Goal: Information Seeking & Learning: Learn about a topic

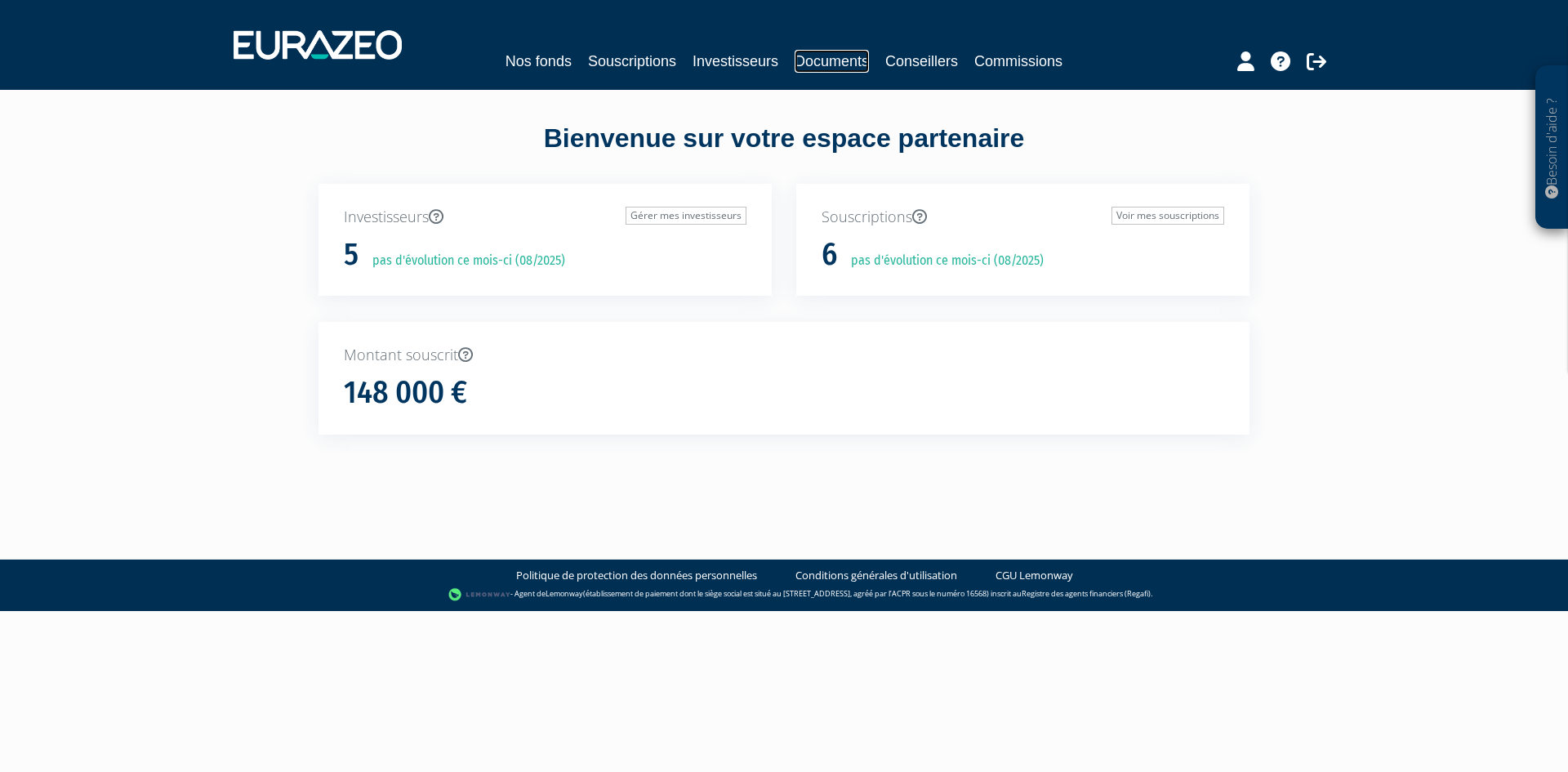
click at [840, 62] on link "Documents" at bounding box center [832, 61] width 75 height 23
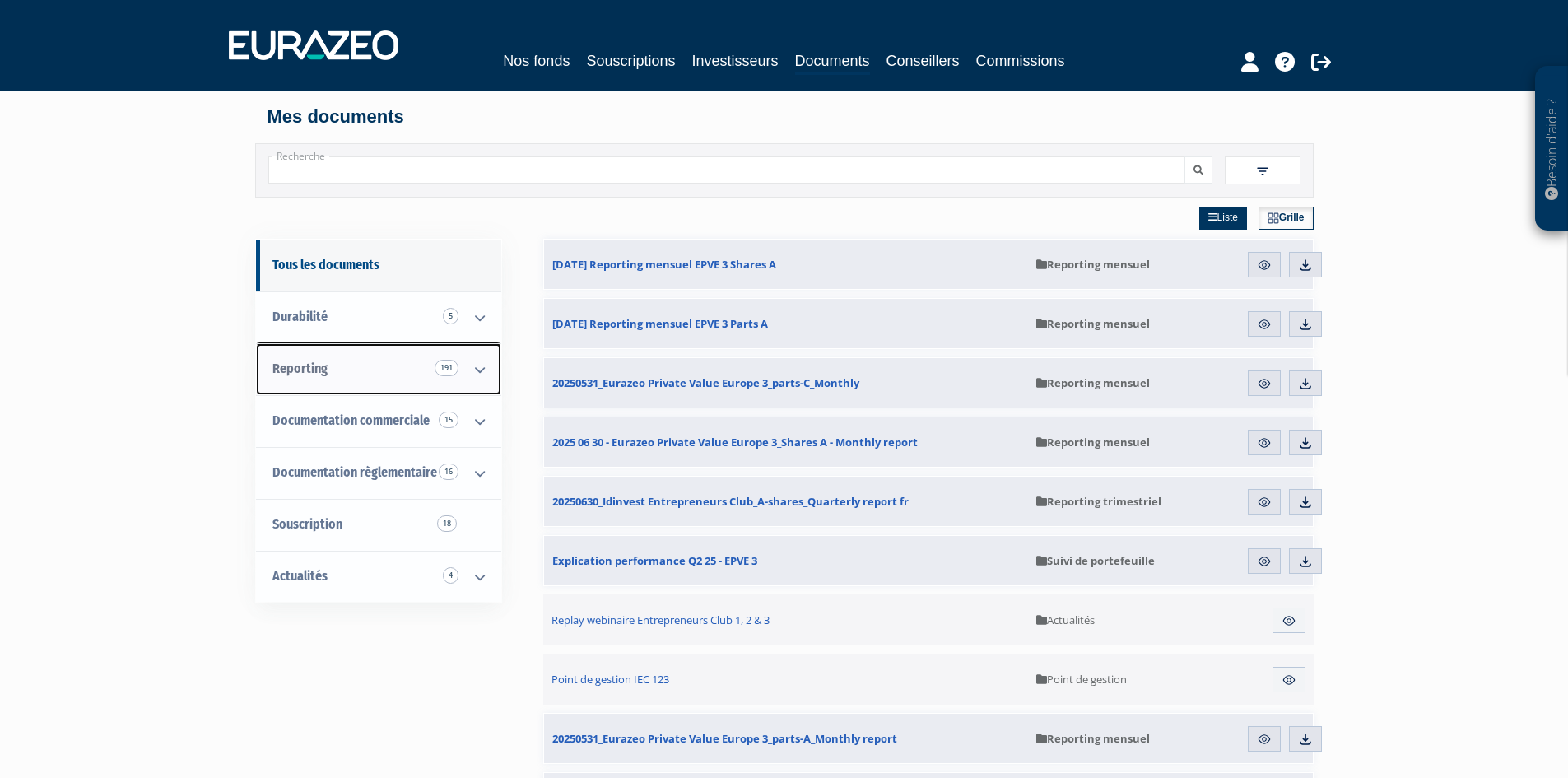
click at [414, 373] on link "Reporting 191" at bounding box center [378, 370] width 245 height 52
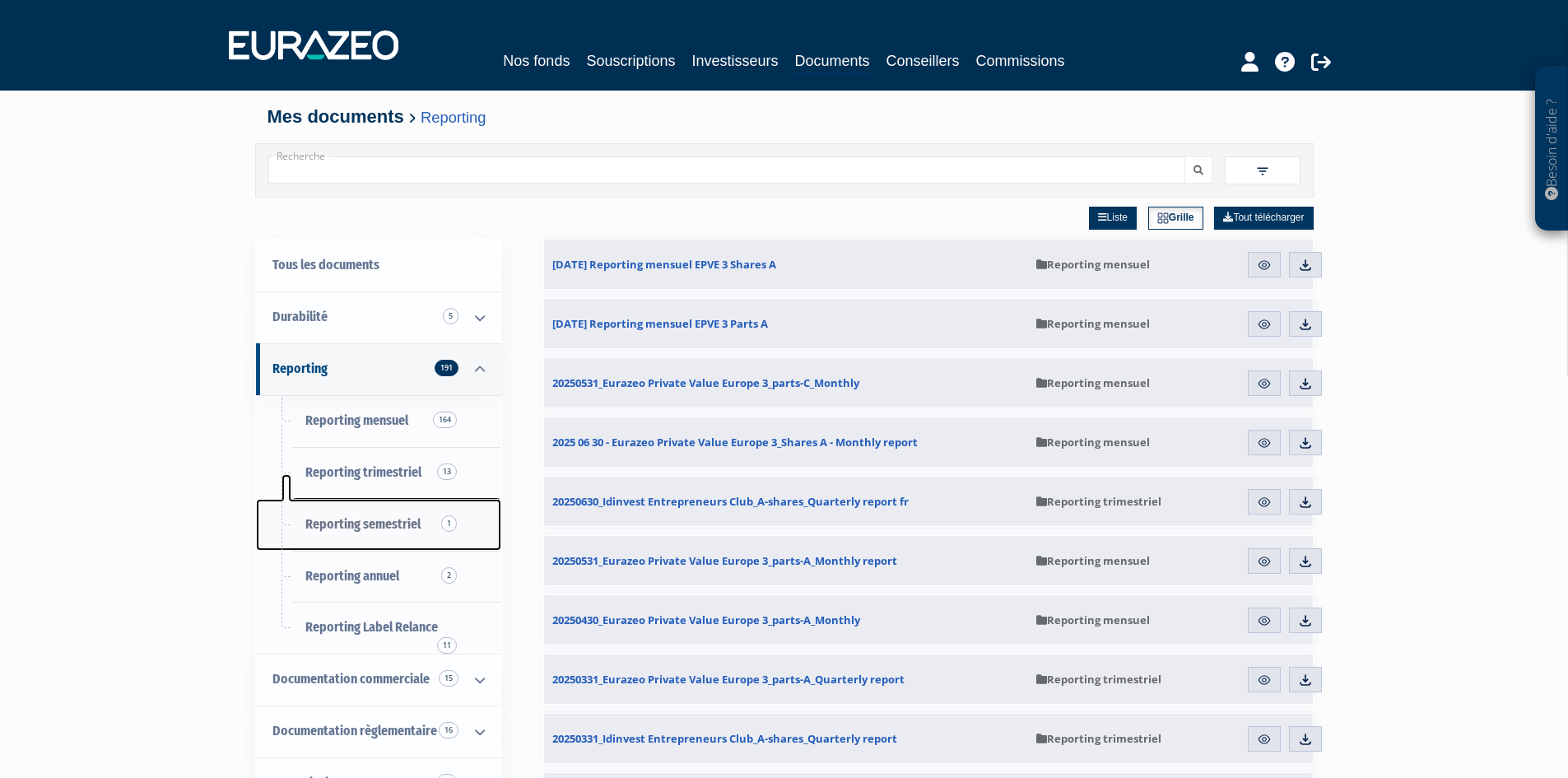
click at [390, 519] on span "Reporting semestriel 1" at bounding box center [362, 524] width 115 height 15
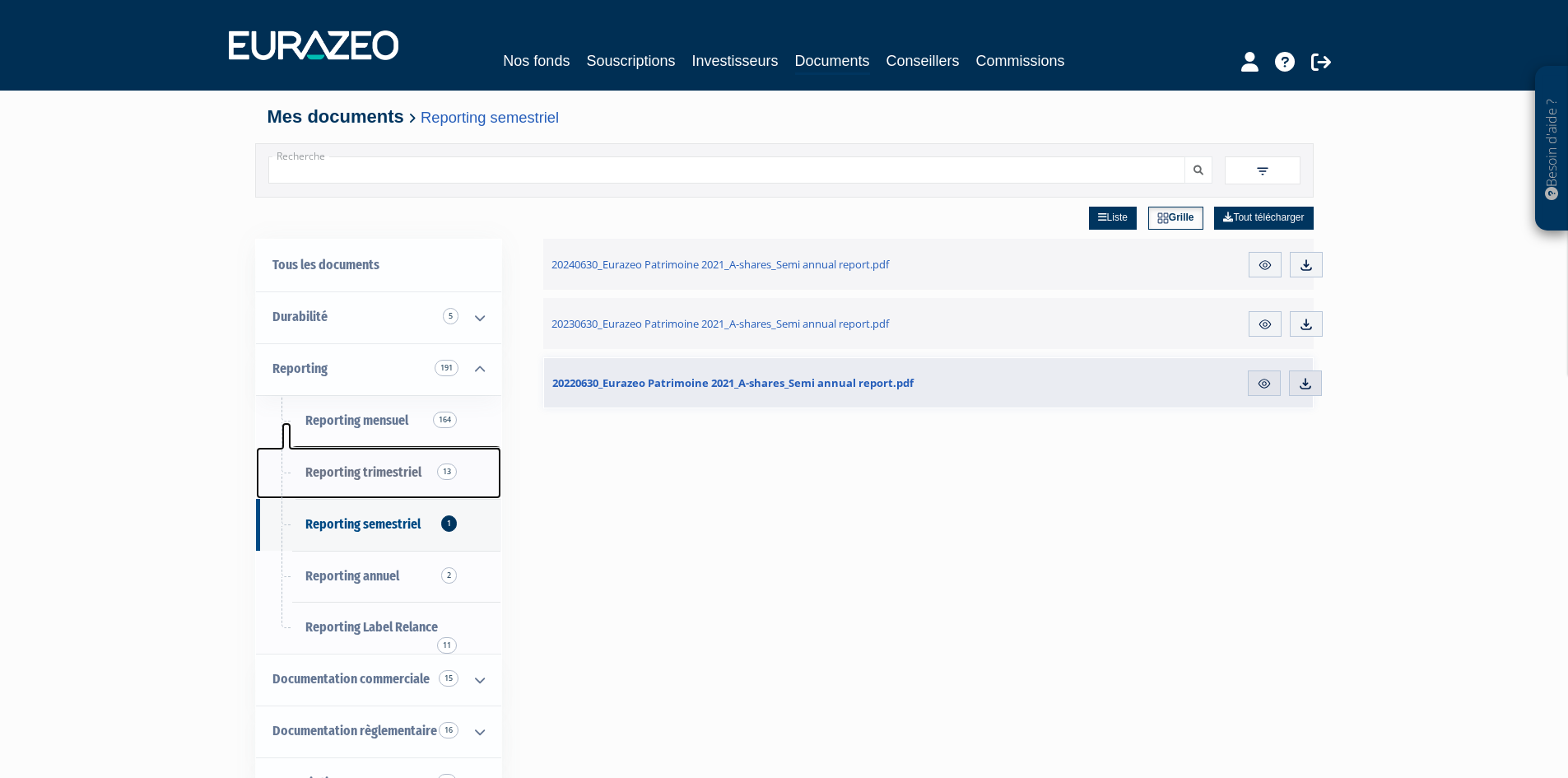
click at [417, 467] on span "Reporting trimestriel 13" at bounding box center [363, 472] width 116 height 15
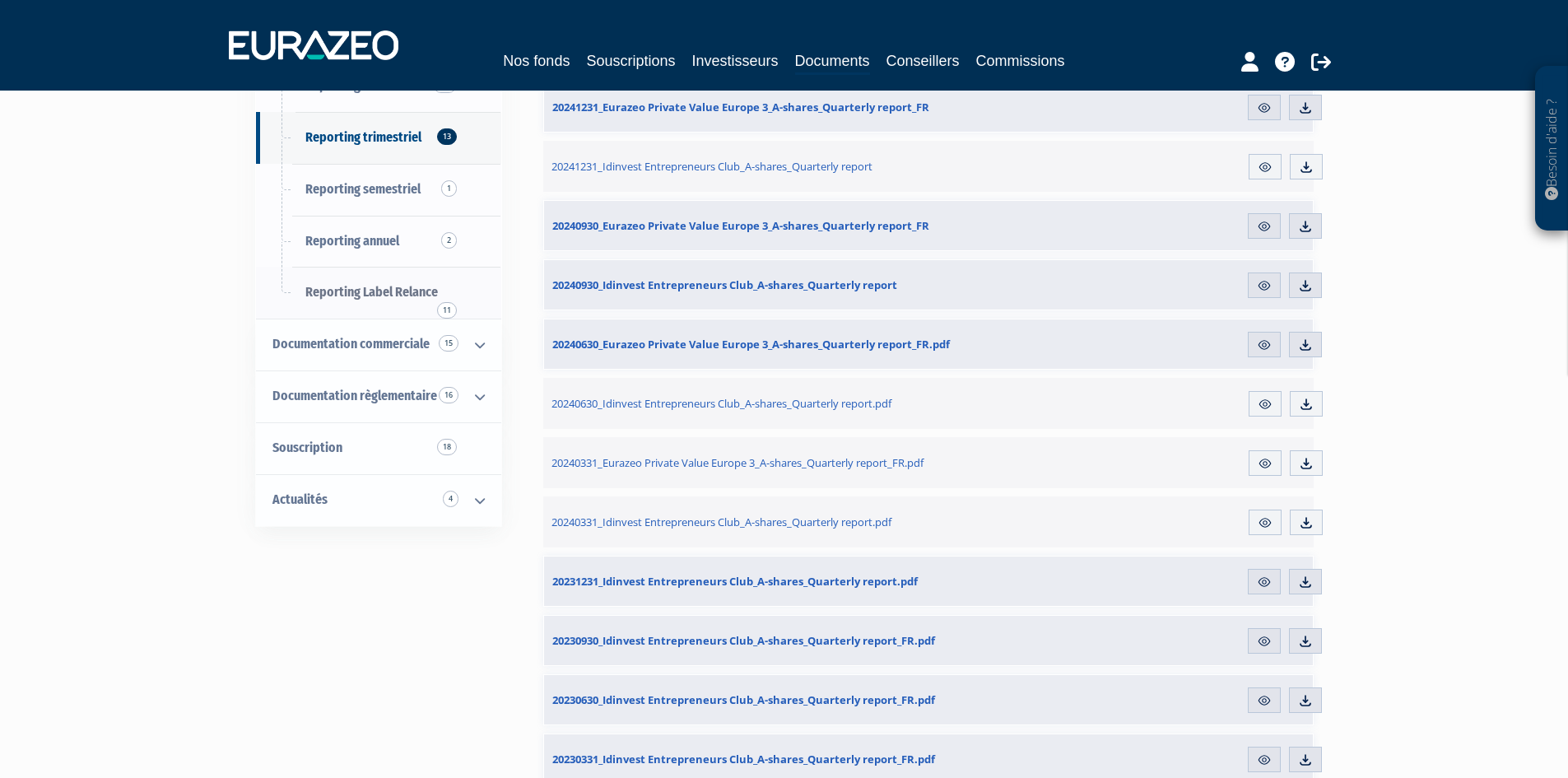
scroll to position [233, 0]
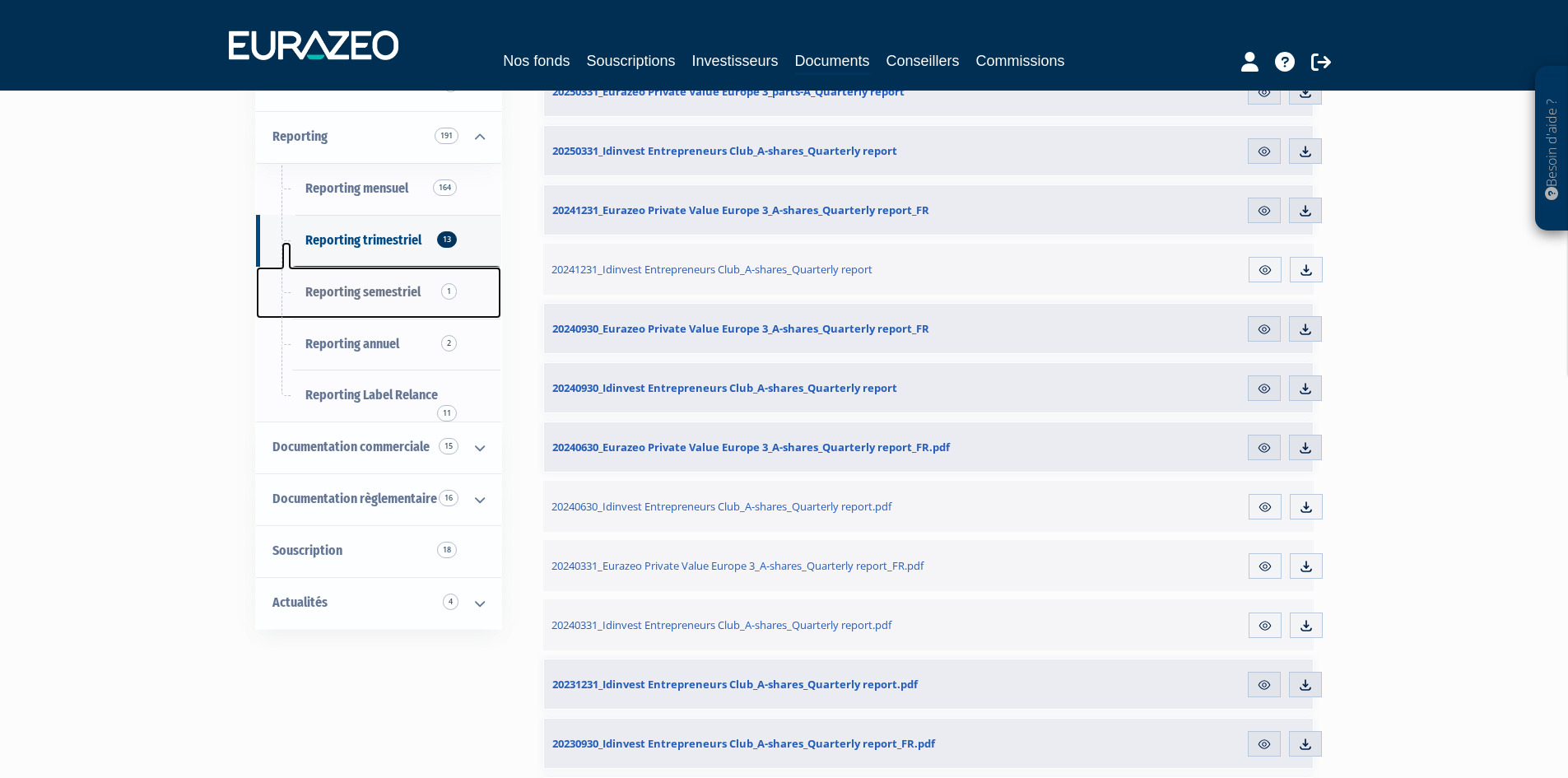
click at [400, 300] on link "Reporting semestriel 1" at bounding box center [378, 292] width 245 height 52
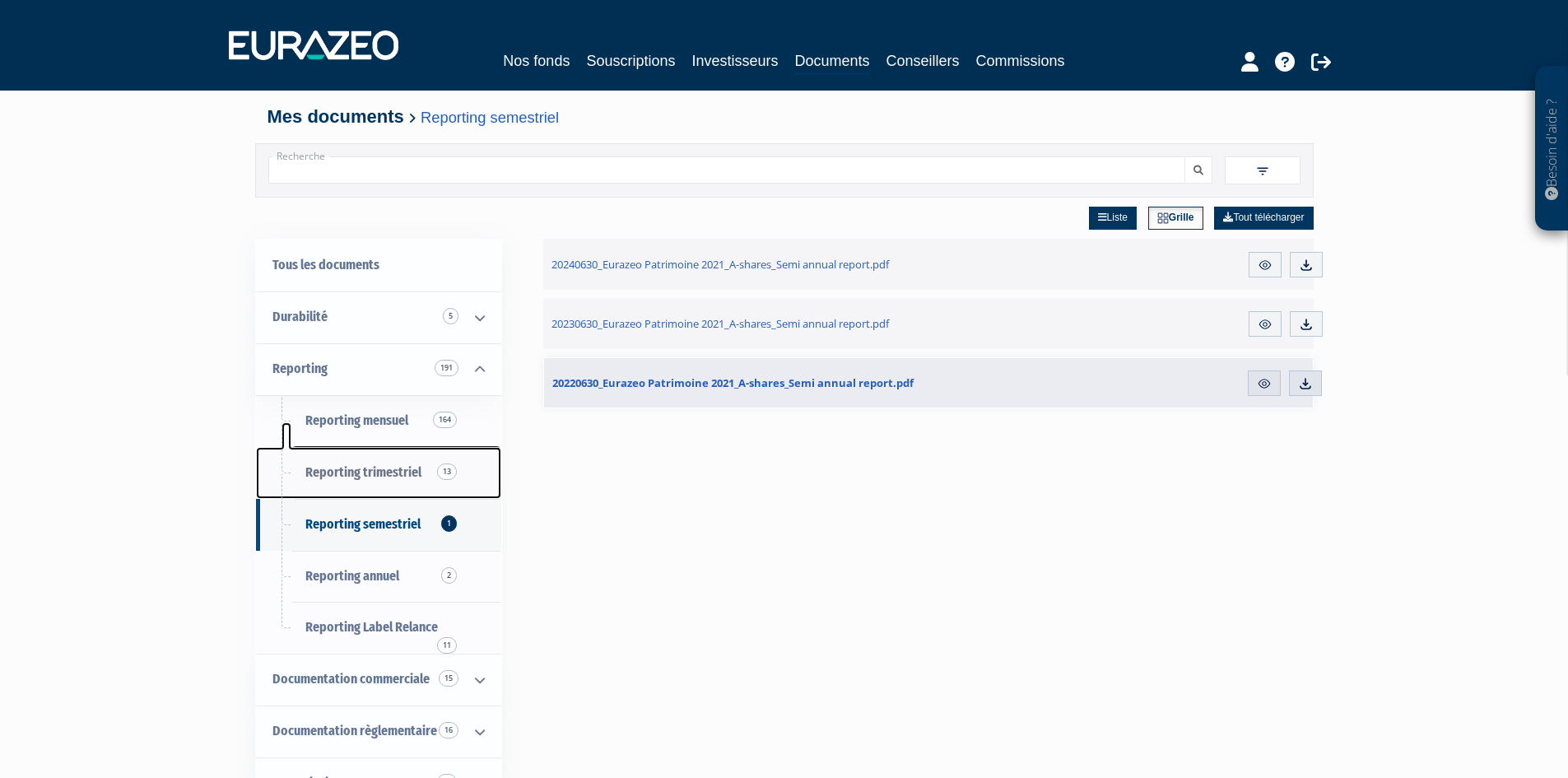
click at [381, 479] on span "Reporting trimestriel 13" at bounding box center [363, 472] width 116 height 15
